Goal: Task Accomplishment & Management: Complete application form

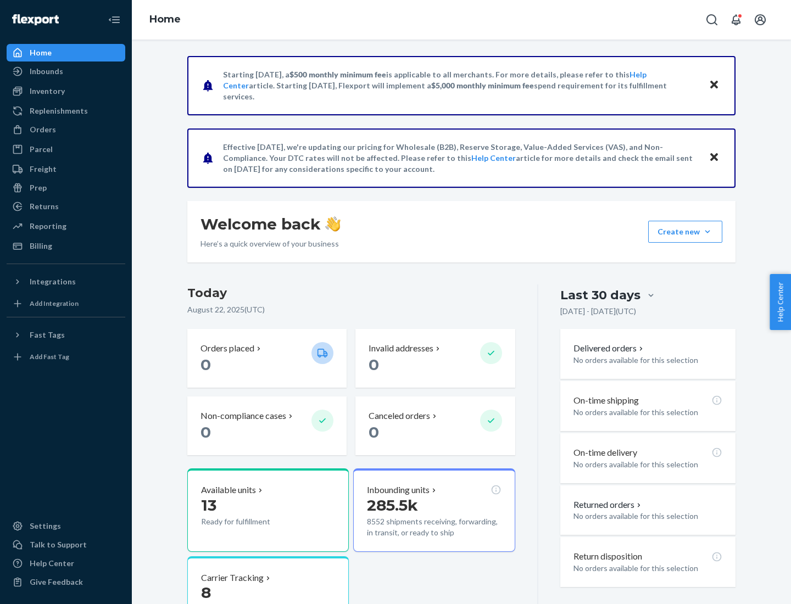
click at [707, 232] on button "Create new Create new inbound Create new order Create new product" at bounding box center [685, 232] width 74 height 22
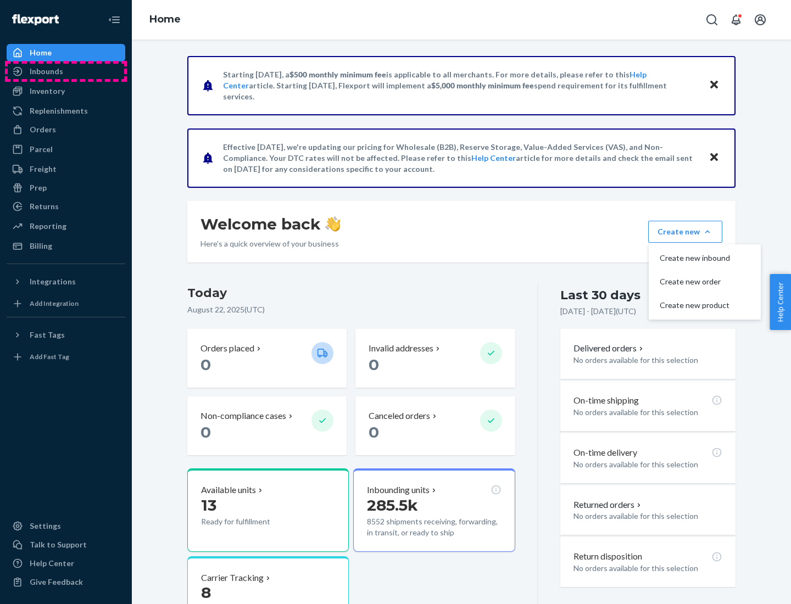
click at [66, 71] on div "Inbounds" at bounding box center [66, 71] width 116 height 15
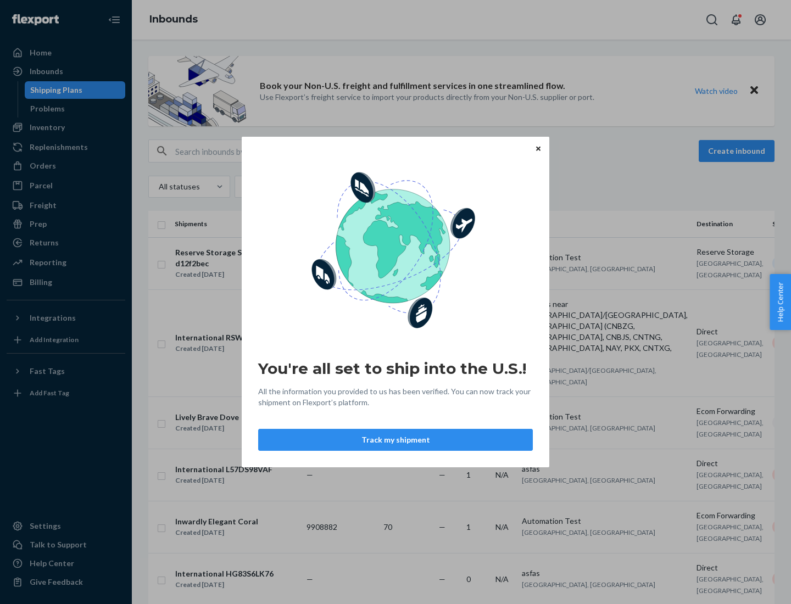
click at [395, 440] on button "Track my shipment" at bounding box center [395, 440] width 274 height 22
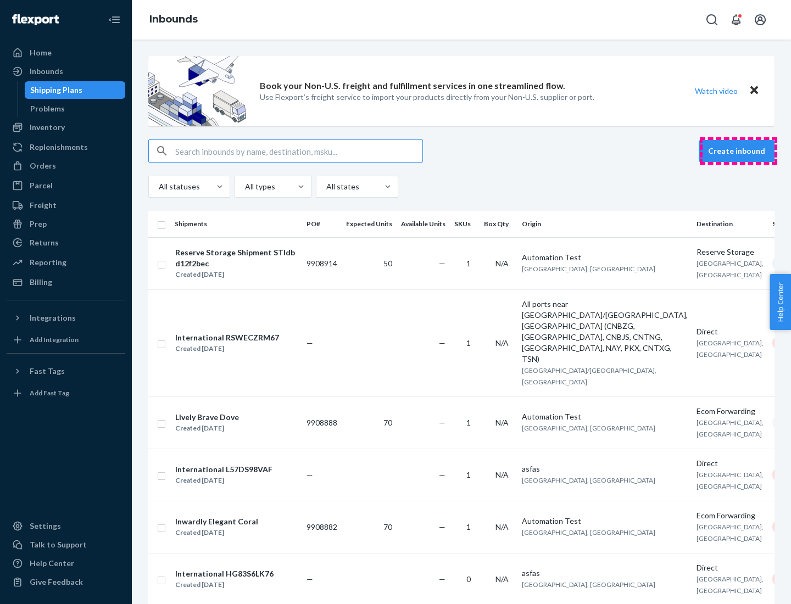
click at [738, 151] on button "Create inbound" at bounding box center [736, 151] width 76 height 22
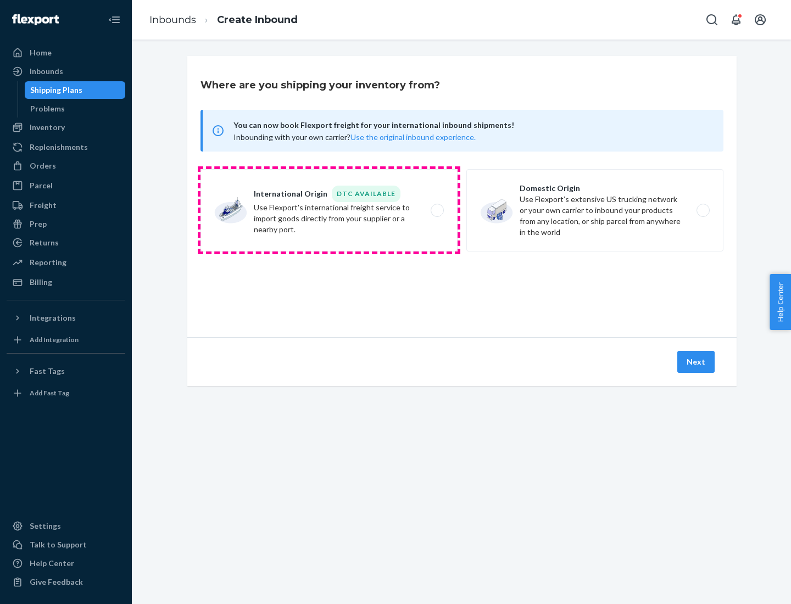
click at [329, 210] on label "International Origin DTC Available Use Flexport's international freight service…" at bounding box center [328, 210] width 257 height 82
click at [436, 210] on input "International Origin DTC Available Use Flexport's international freight service…" at bounding box center [439, 210] width 7 height 7
radio input "true"
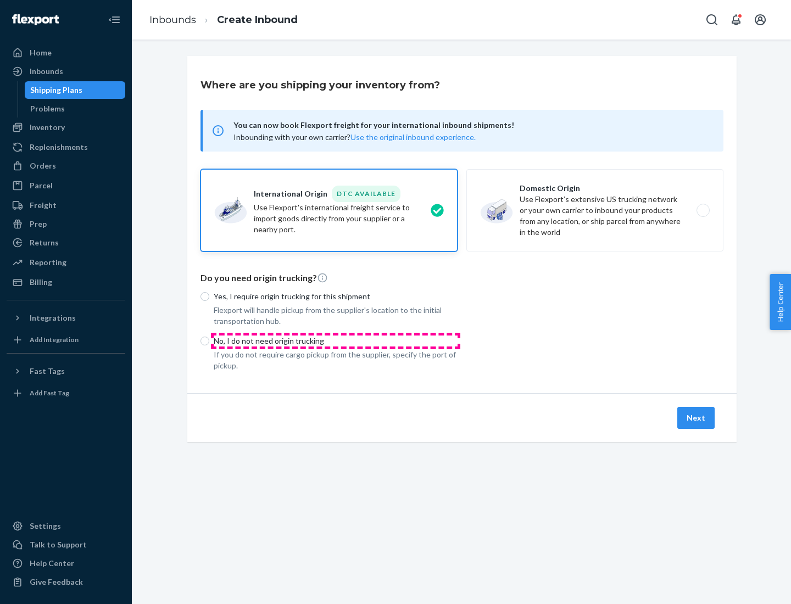
click at [335, 340] on p "No, I do not need origin trucking" at bounding box center [336, 340] width 244 height 11
click at [209, 340] on input "No, I do not need origin trucking" at bounding box center [204, 341] width 9 height 9
radio input "true"
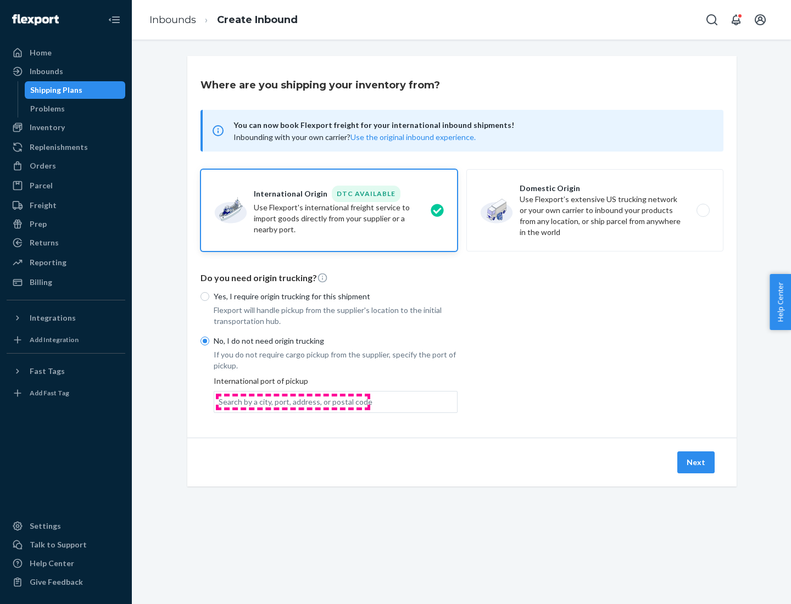
click at [293, 401] on div "Search by a city, port, address, or postal code" at bounding box center [295, 401] width 154 height 11
click at [220, 401] on input "Search by a city, port, address, or postal code" at bounding box center [218, 401] width 1 height 11
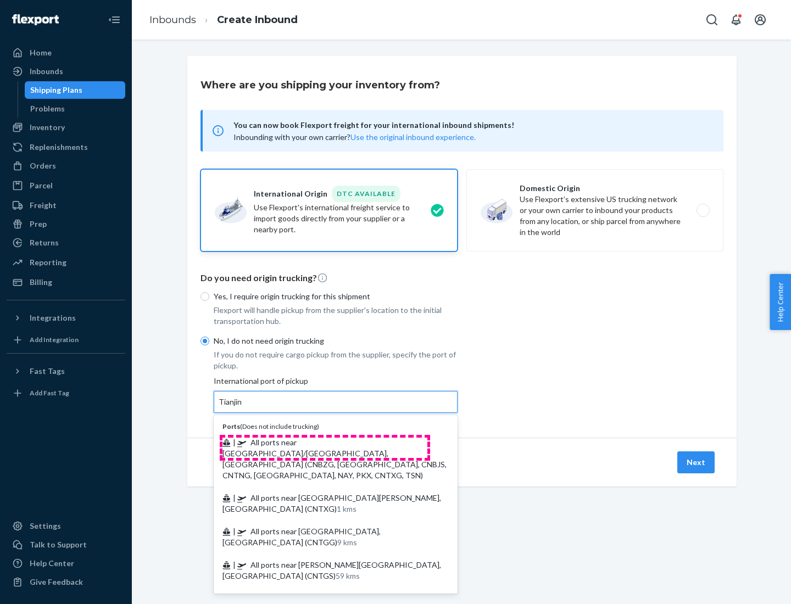
click at [324, 442] on span "| All ports near [GEOGRAPHIC_DATA]/[GEOGRAPHIC_DATA], [GEOGRAPHIC_DATA] (CNBZG,…" at bounding box center [334, 459] width 224 height 42
click at [243, 407] on input "Tianjin" at bounding box center [230, 401] width 24 height 11
type input "All ports near [GEOGRAPHIC_DATA]/[GEOGRAPHIC_DATA], [GEOGRAPHIC_DATA] (CNBZG, […"
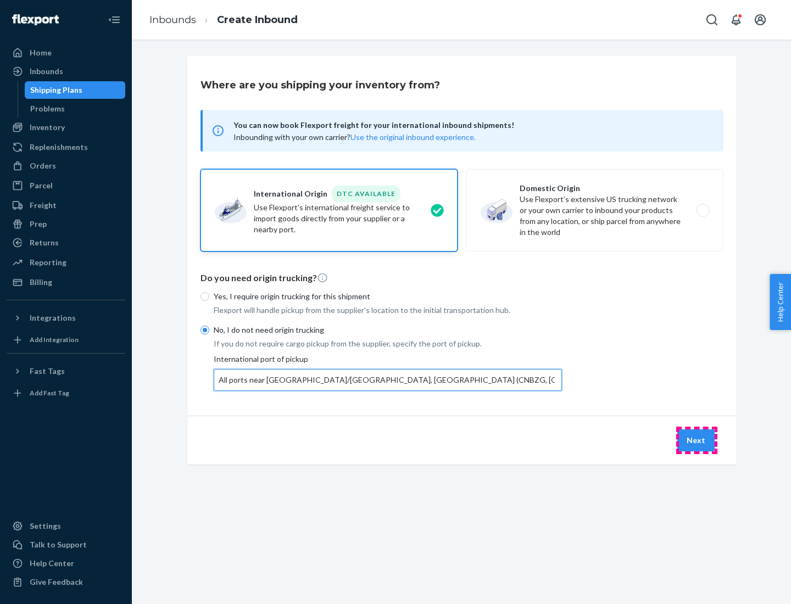
click at [696, 440] on button "Next" at bounding box center [695, 440] width 37 height 22
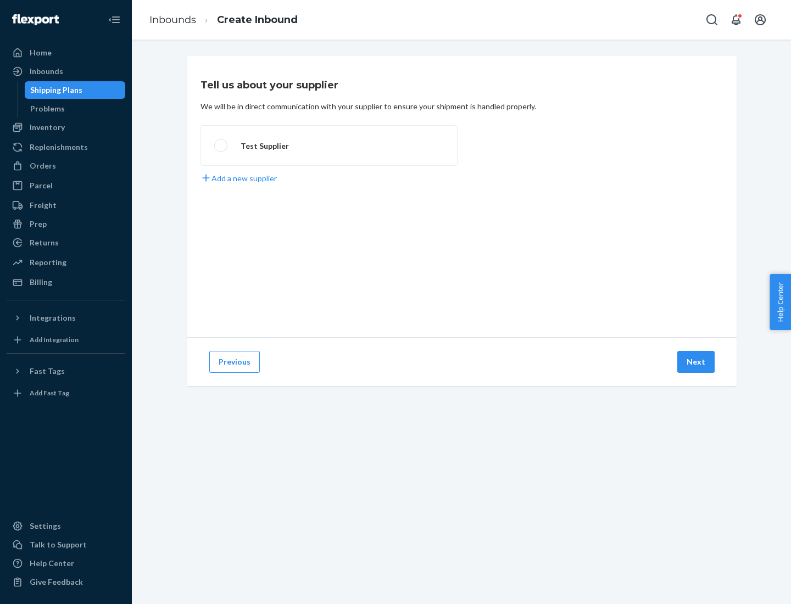
click at [329, 145] on label "Test Supplier" at bounding box center [328, 145] width 257 height 41
click at [221, 145] on input "Test Supplier" at bounding box center [217, 145] width 7 height 7
radio input "true"
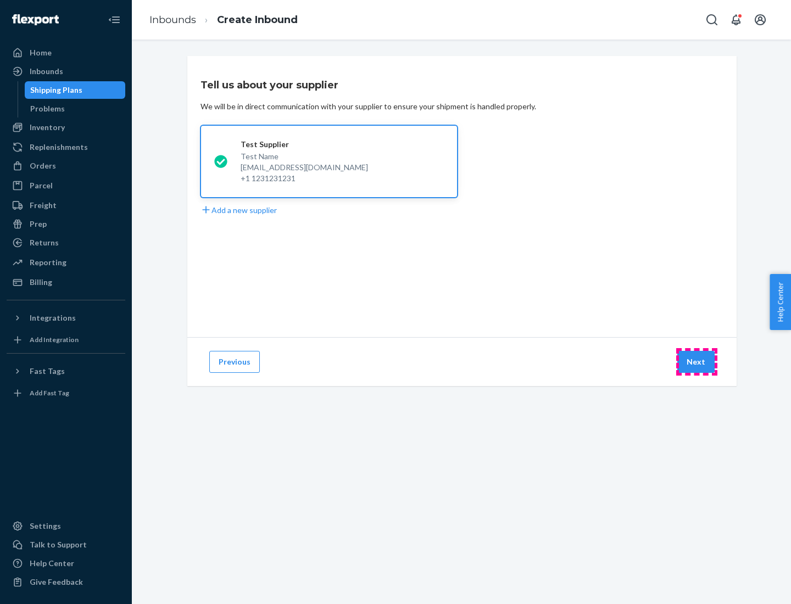
click at [696, 362] on button "Next" at bounding box center [695, 362] width 37 height 22
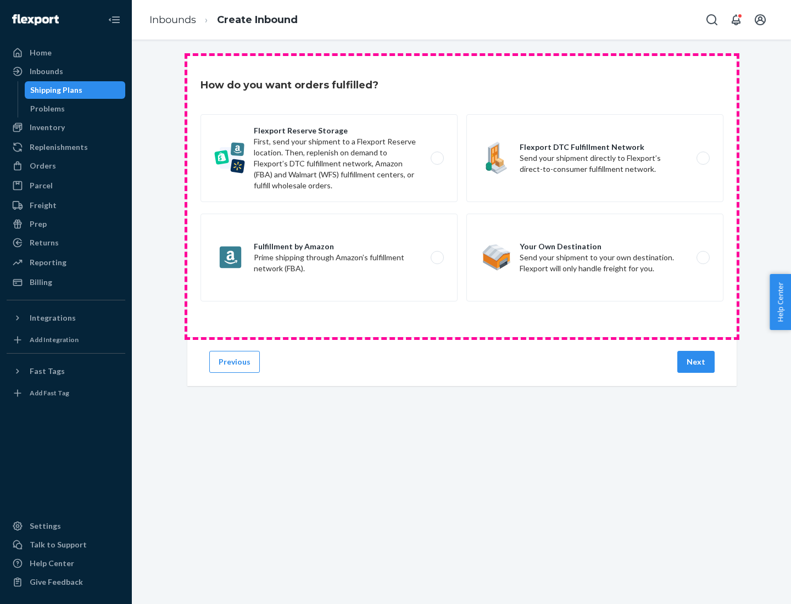
click at [462, 197] on div "Flexport Reserve Storage First, send your shipment to a Flexport Reserve locati…" at bounding box center [461, 209] width 523 height 190
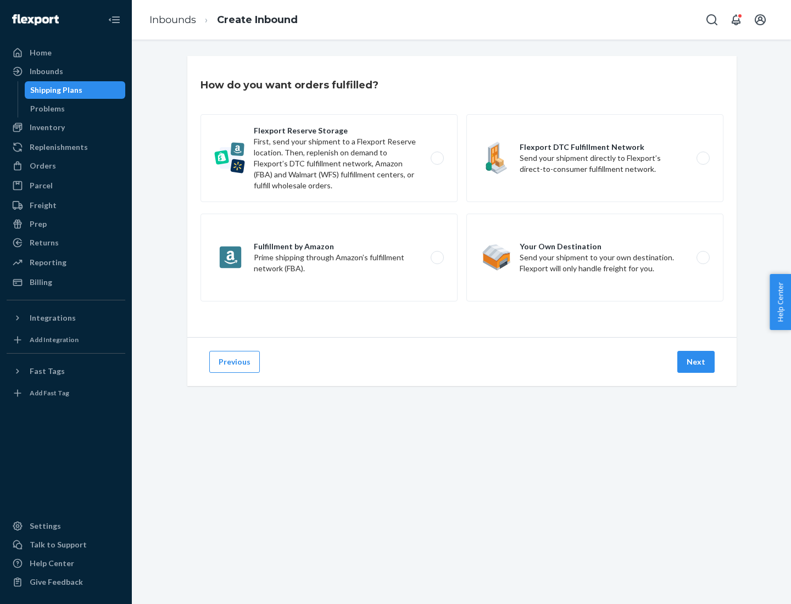
click at [595, 158] on label "Flexport DTC Fulfillment Network Send your shipment directly to Flexport’s dire…" at bounding box center [594, 158] width 257 height 88
click at [702, 158] on input "Flexport DTC Fulfillment Network Send your shipment directly to Flexport’s dire…" at bounding box center [705, 158] width 7 height 7
radio input "true"
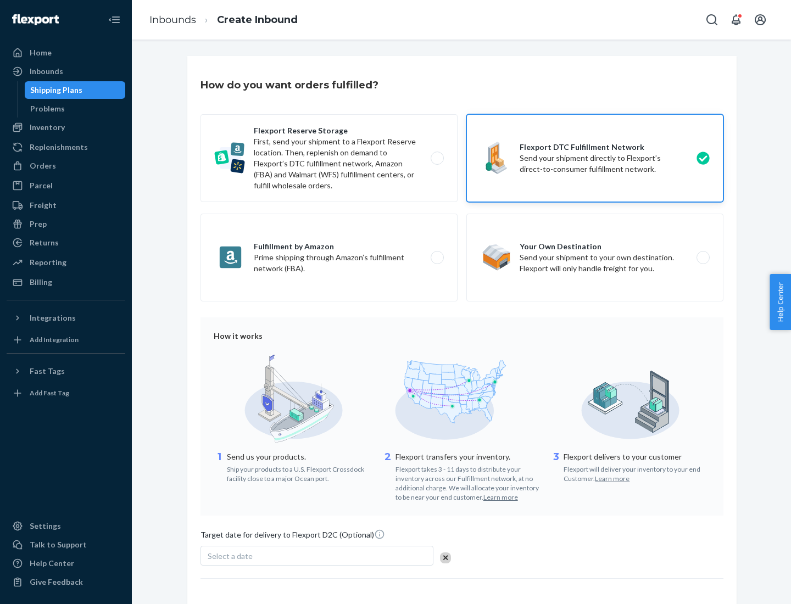
scroll to position [81, 0]
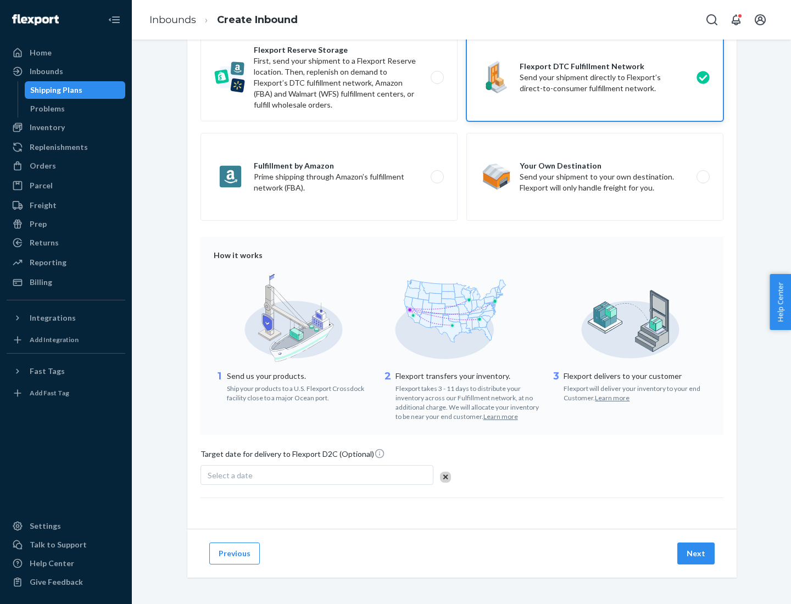
click at [696, 553] on button "Next" at bounding box center [695, 553] width 37 height 22
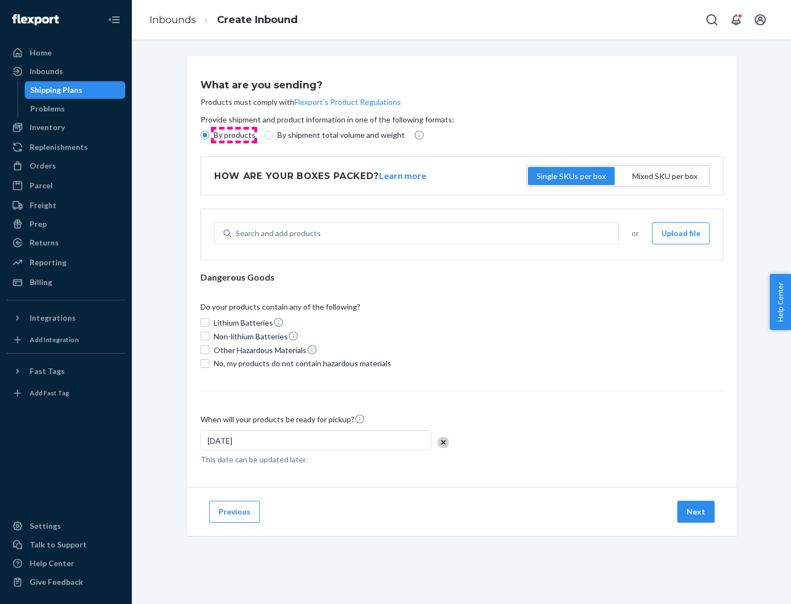
click at [233, 135] on p "By products" at bounding box center [235, 135] width 42 height 11
click at [209, 135] on input "By products" at bounding box center [204, 135] width 9 height 9
click at [276, 233] on div "Search and add products" at bounding box center [278, 233] width 85 height 11
click at [237, 233] on input "Search and add products" at bounding box center [236, 233] width 1 height 11
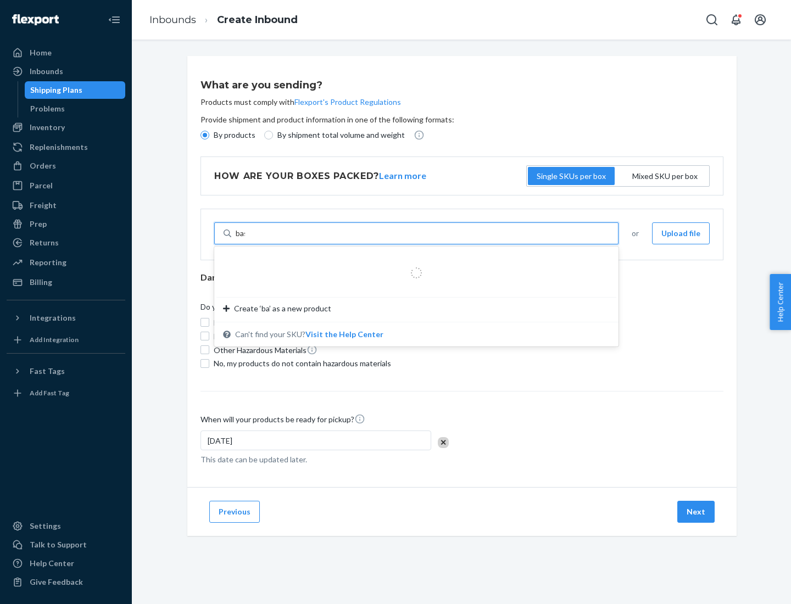
type input "basic"
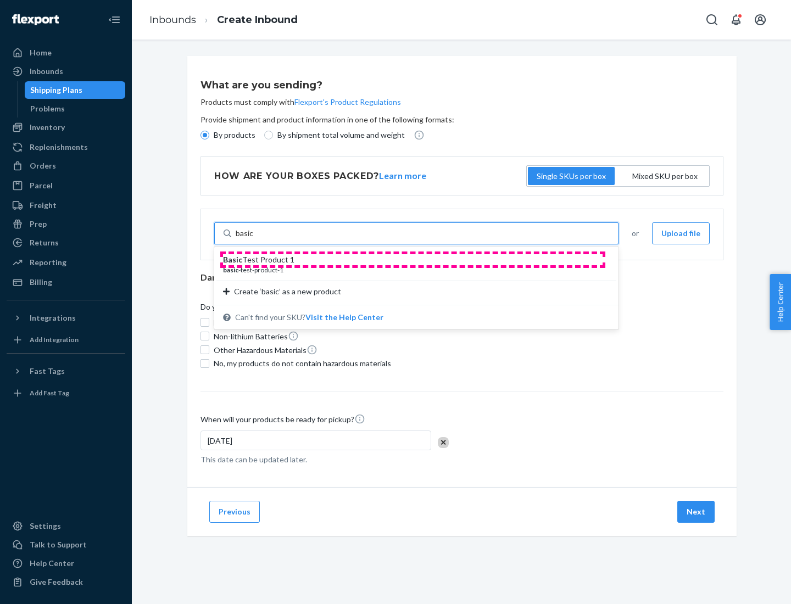
click at [412, 260] on div "Basic Test Product 1" at bounding box center [412, 259] width 378 height 11
click at [254, 239] on input "basic" at bounding box center [245, 233] width 18 height 11
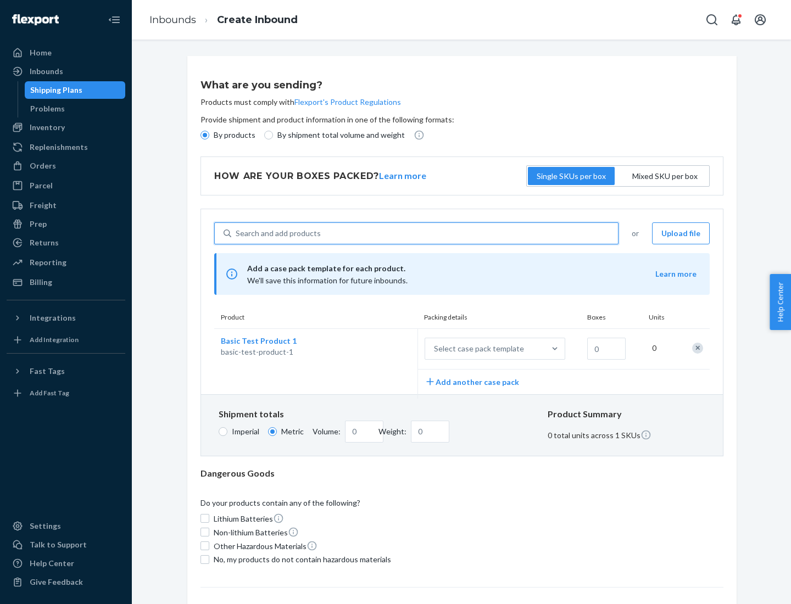
scroll to position [27, 0]
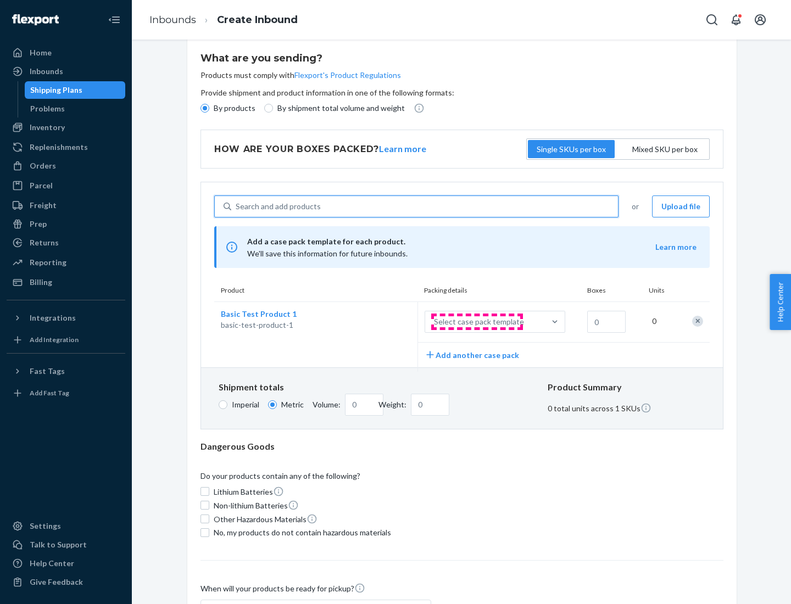
click at [477, 322] on div "Select case pack template" at bounding box center [479, 321] width 90 height 11
click at [379, 322] on input "Select case pack template" at bounding box center [379, 322] width 0 height 0
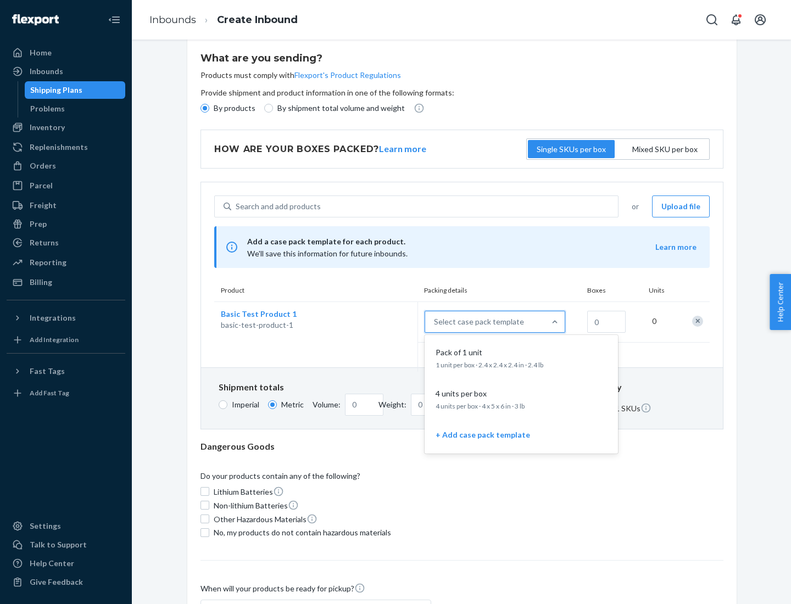
scroll to position [63, 0]
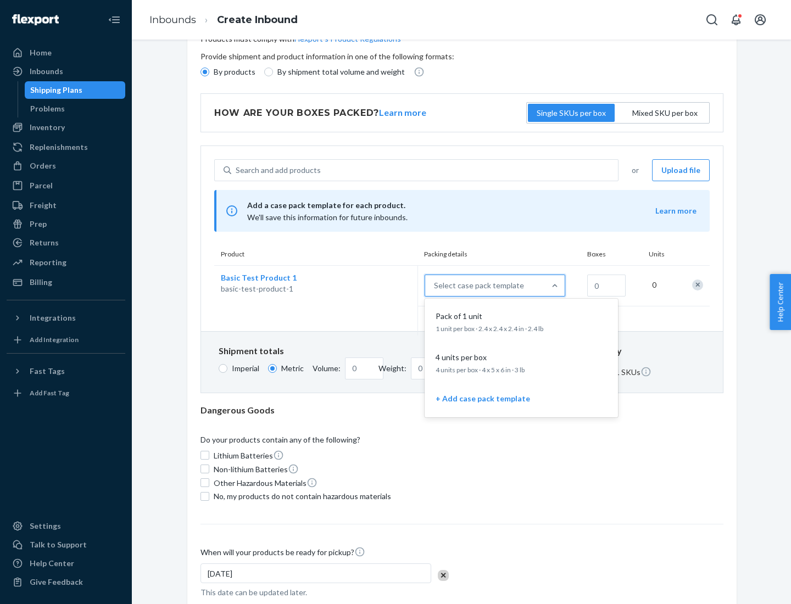
click at [521, 321] on div "Pack of 1 unit" at bounding box center [519, 316] width 176 height 11
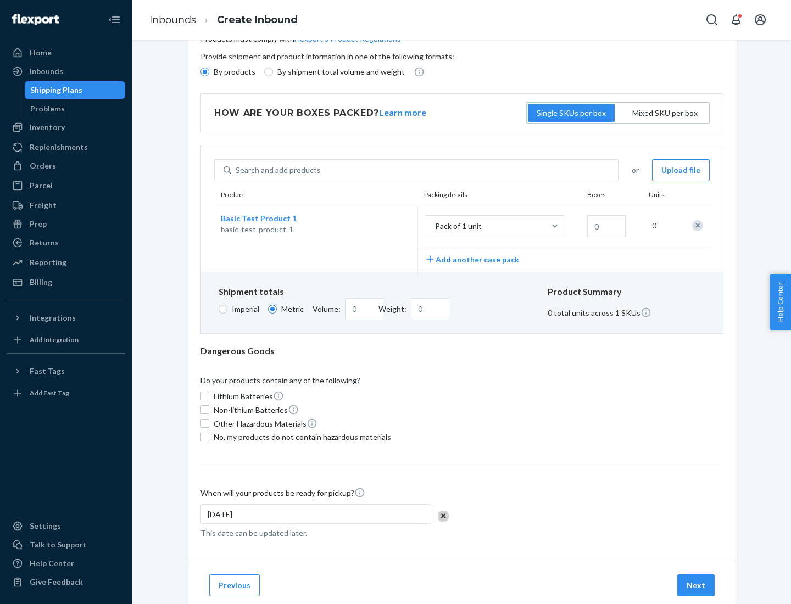
scroll to position [0, 0]
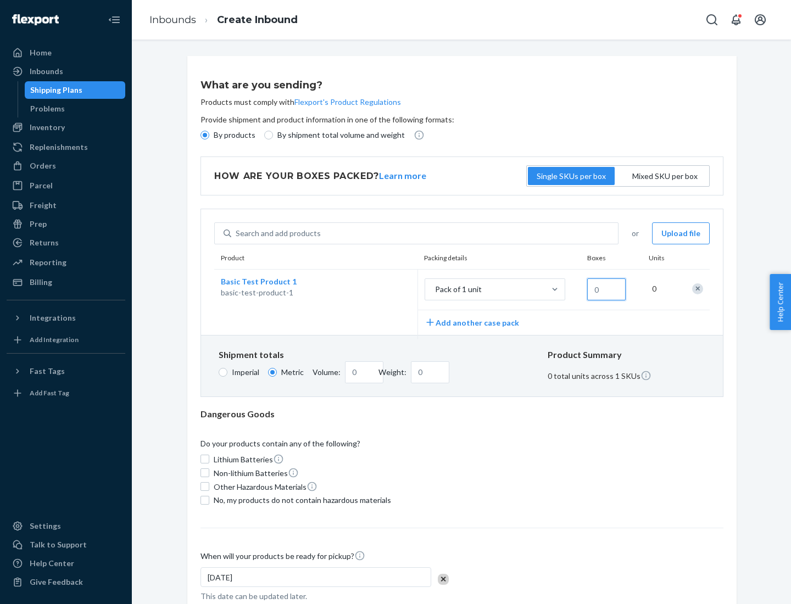
type input "1.09"
type input "1"
type input "10.89"
type input "10"
type input "0.02"
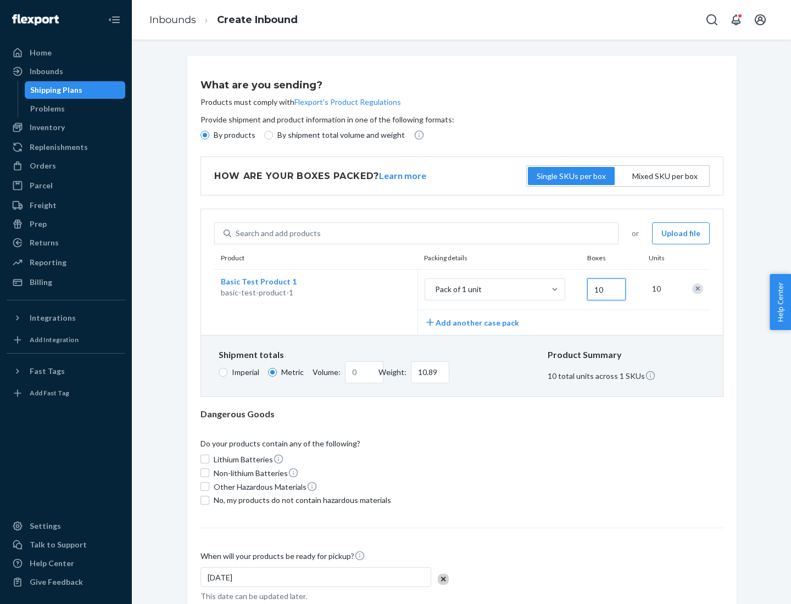
type input "108.86"
type input "100"
type input "0.23"
type input "1088.62"
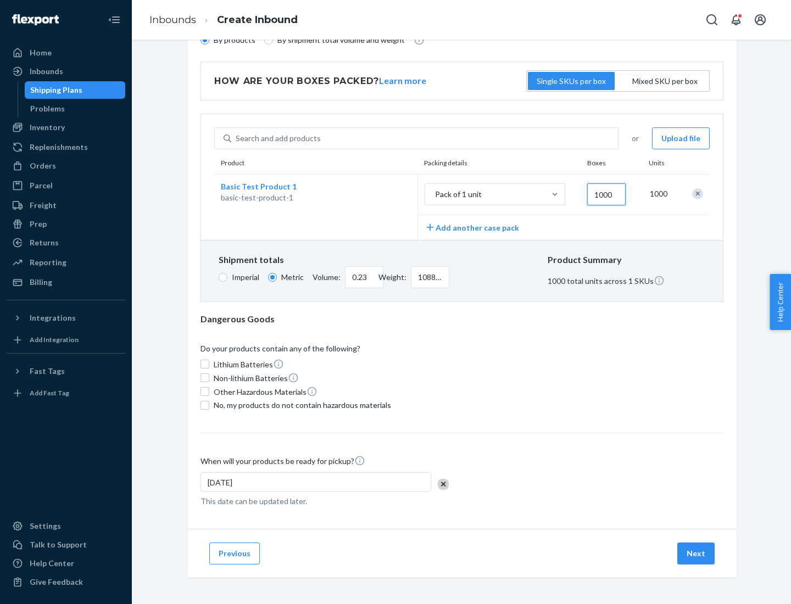
type input "1000"
click at [300, 405] on span "No, my products do not contain hazardous materials" at bounding box center [302, 405] width 177 height 11
click at [209, 405] on input "No, my products do not contain hazardous materials" at bounding box center [204, 405] width 9 height 9
checkbox input "true"
click at [696, 553] on button "Next" at bounding box center [695, 553] width 37 height 22
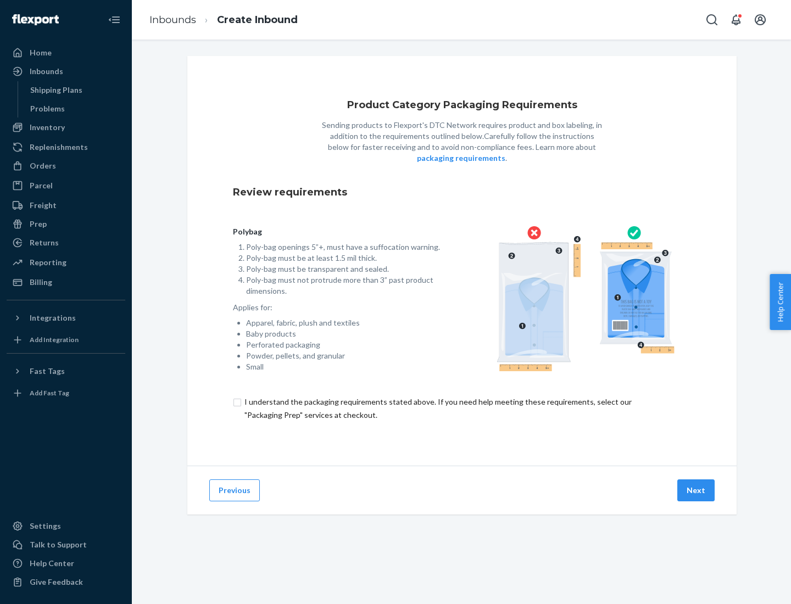
click at [462, 408] on input "checkbox" at bounding box center [462, 408] width 458 height 26
checkbox input "true"
click at [696, 490] on button "Next" at bounding box center [695, 490] width 37 height 22
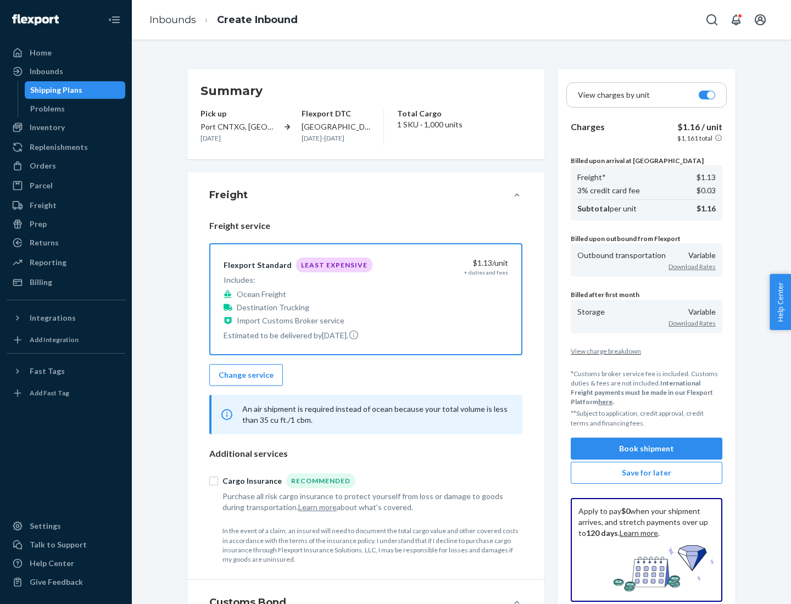
scroll to position [127, 0]
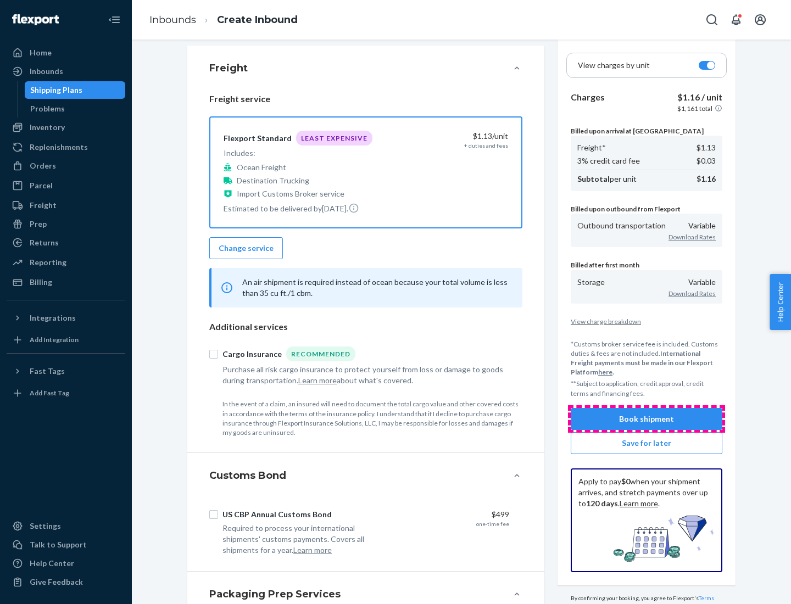
click at [646, 418] on button "Book shipment" at bounding box center [646, 419] width 152 height 22
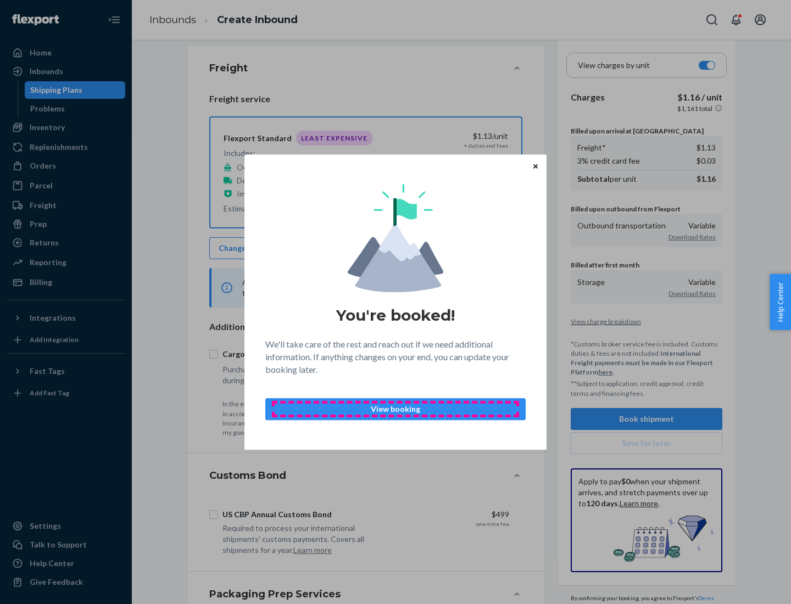
click at [395, 408] on p "View booking" at bounding box center [395, 408] width 242 height 11
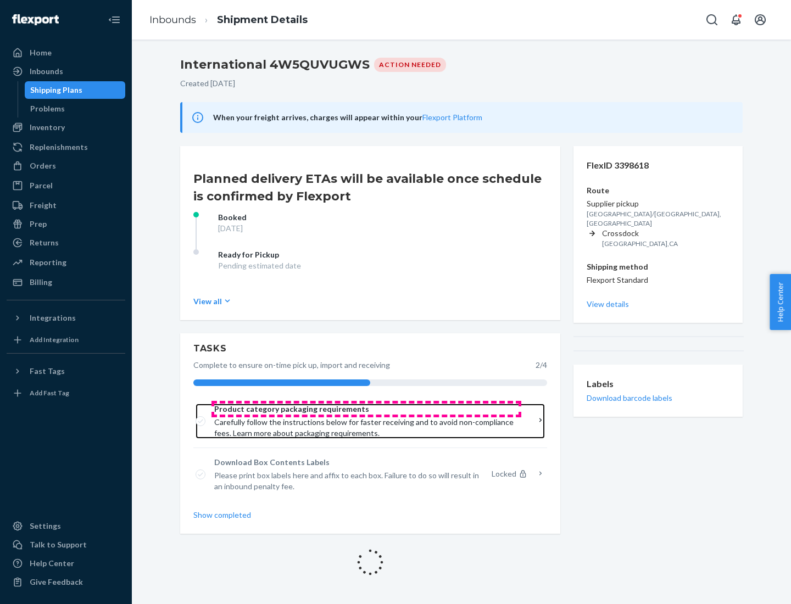
click at [366, 409] on span "Product category packaging requirements" at bounding box center [366, 408] width 304 height 11
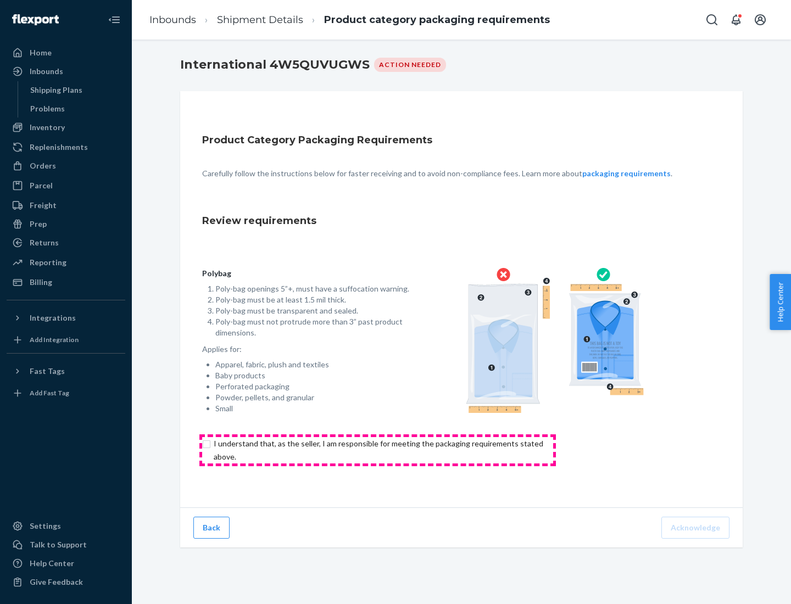
click at [377, 450] on input "checkbox" at bounding box center [384, 450] width 365 height 26
checkbox input "true"
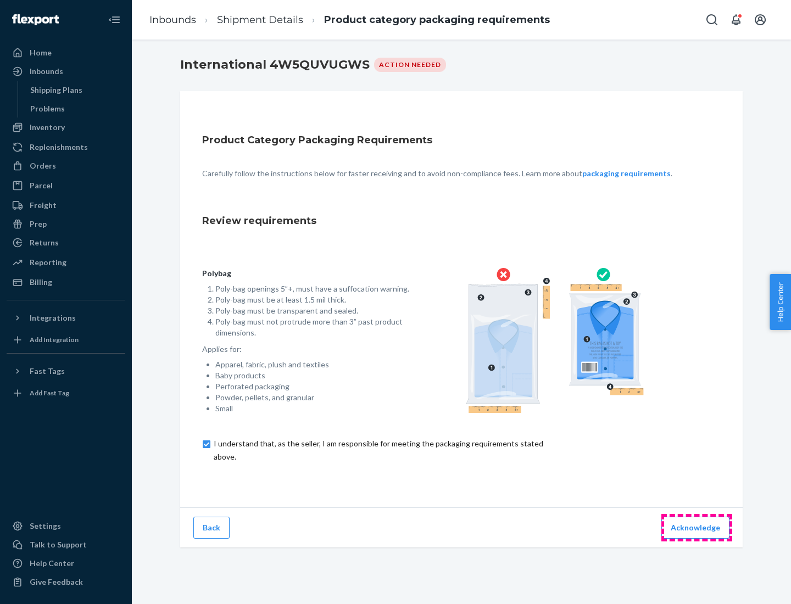
click at [696, 527] on button "Acknowledge" at bounding box center [695, 528] width 68 height 22
